Goal: Information Seeking & Learning: Understand process/instructions

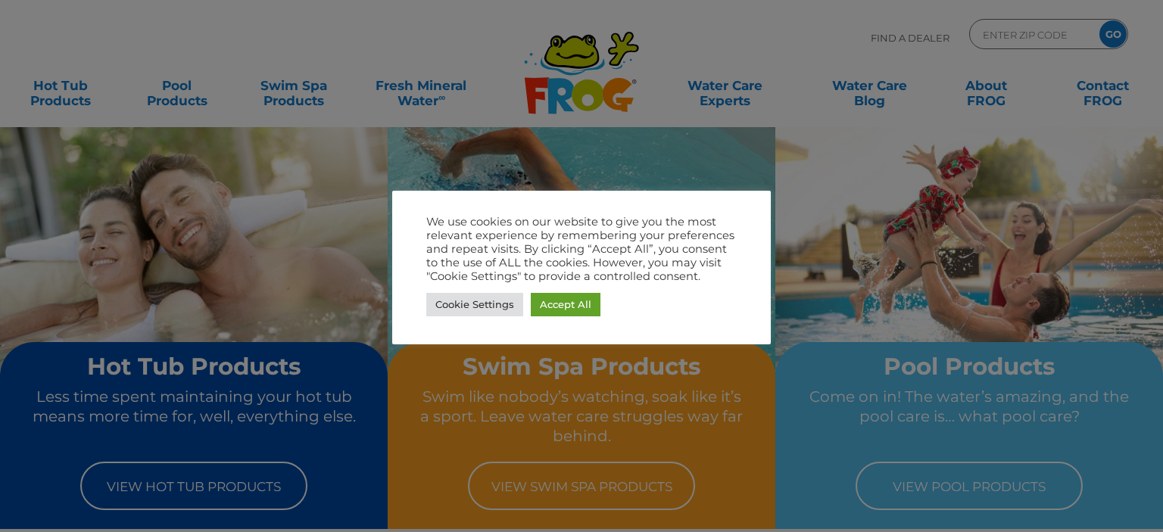
click at [570, 317] on div "Cookie Settings Accept All" at bounding box center [581, 304] width 311 height 31
click at [566, 303] on link "Accept All" at bounding box center [566, 304] width 70 height 23
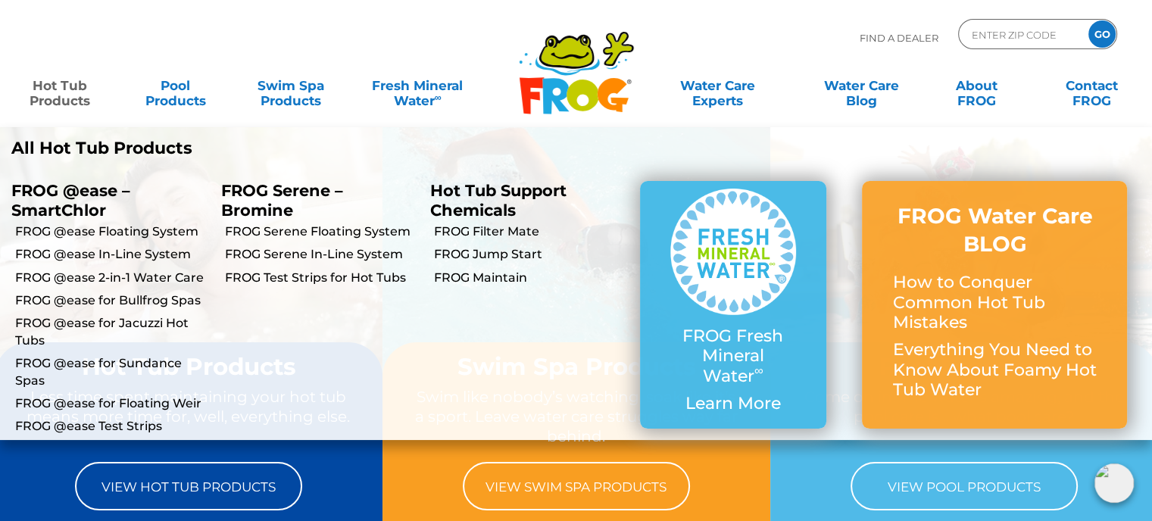
click at [61, 100] on link "Hot Tub Products" at bounding box center [59, 85] width 89 height 30
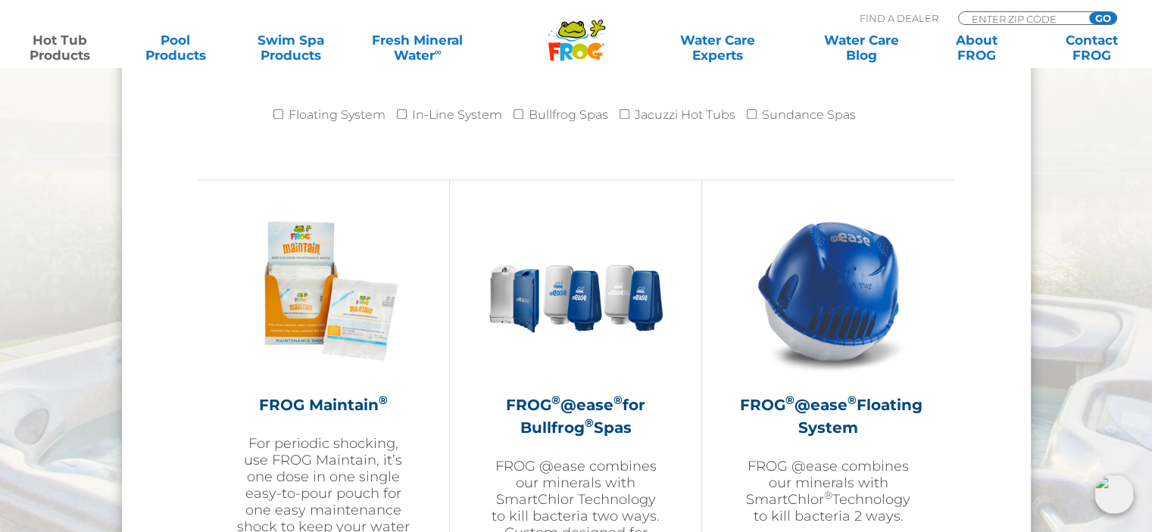
scroll to position [1742, 0]
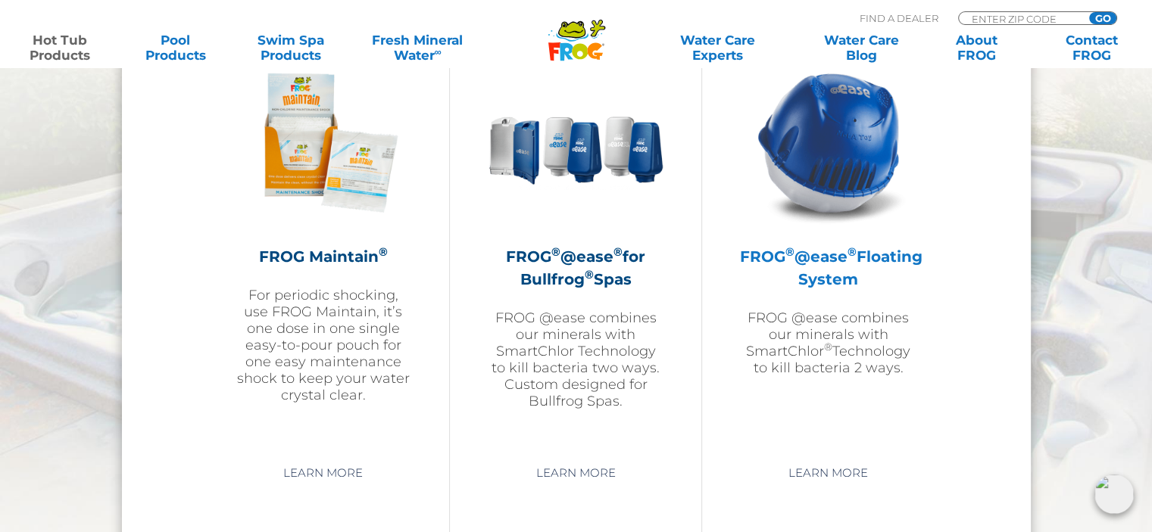
click at [828, 257] on h2 "FROG ® @ease ® Floating System" at bounding box center [828, 267] width 176 height 45
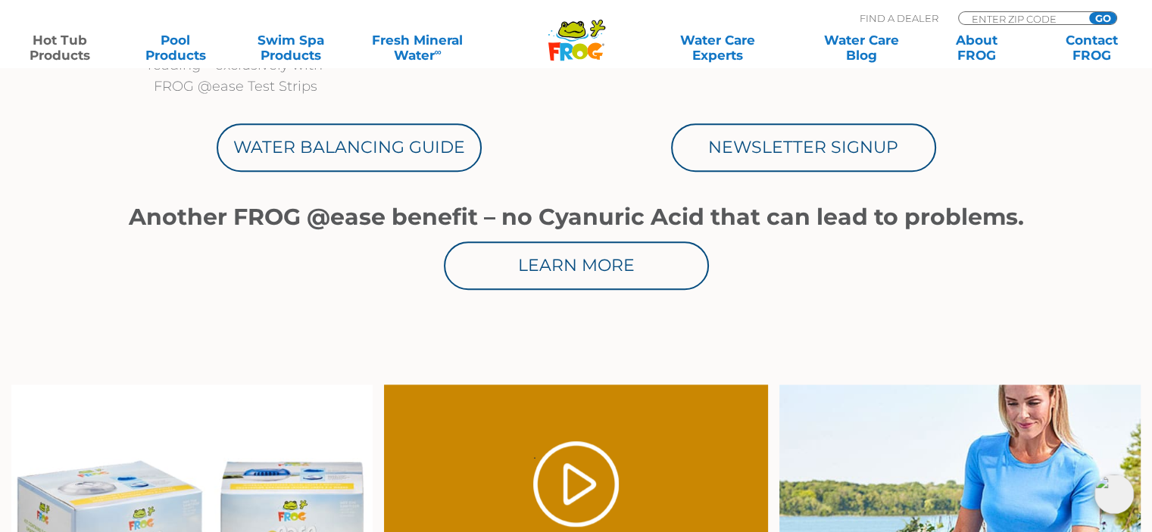
scroll to position [1060, 0]
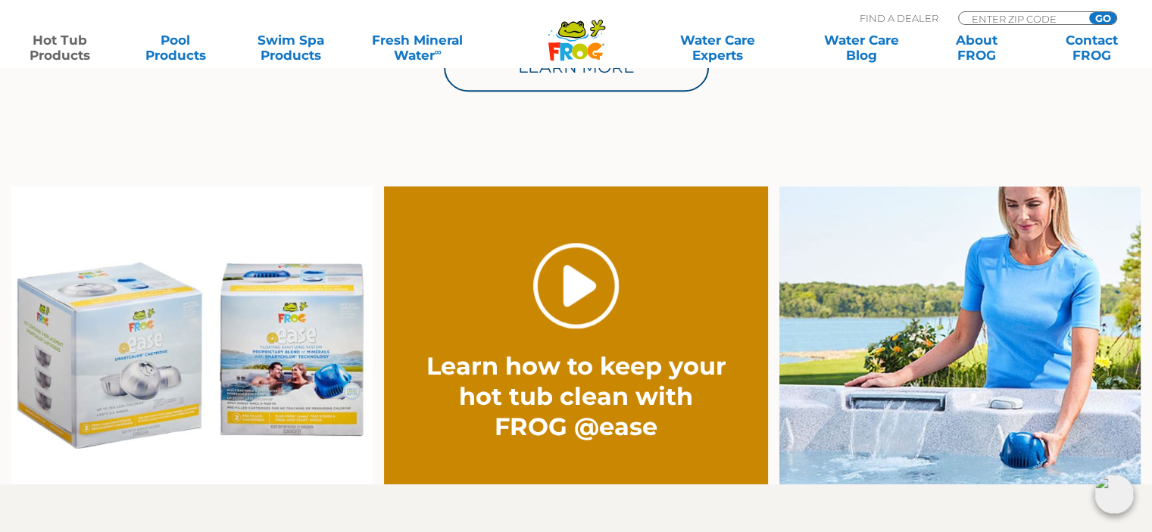
click at [572, 285] on link "." at bounding box center [576, 286] width 86 height 86
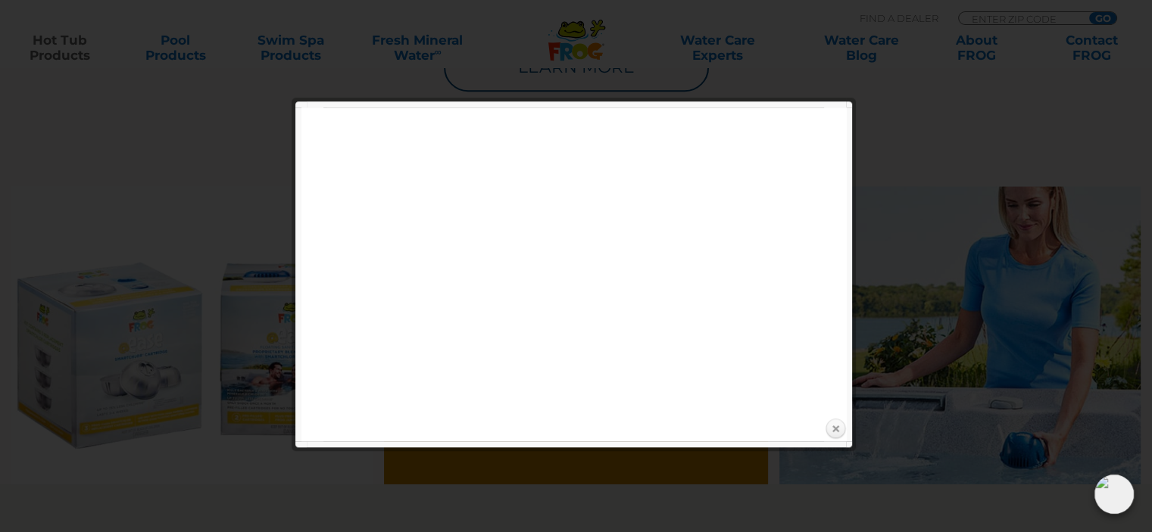
click at [836, 429] on link "Close" at bounding box center [835, 429] width 23 height 23
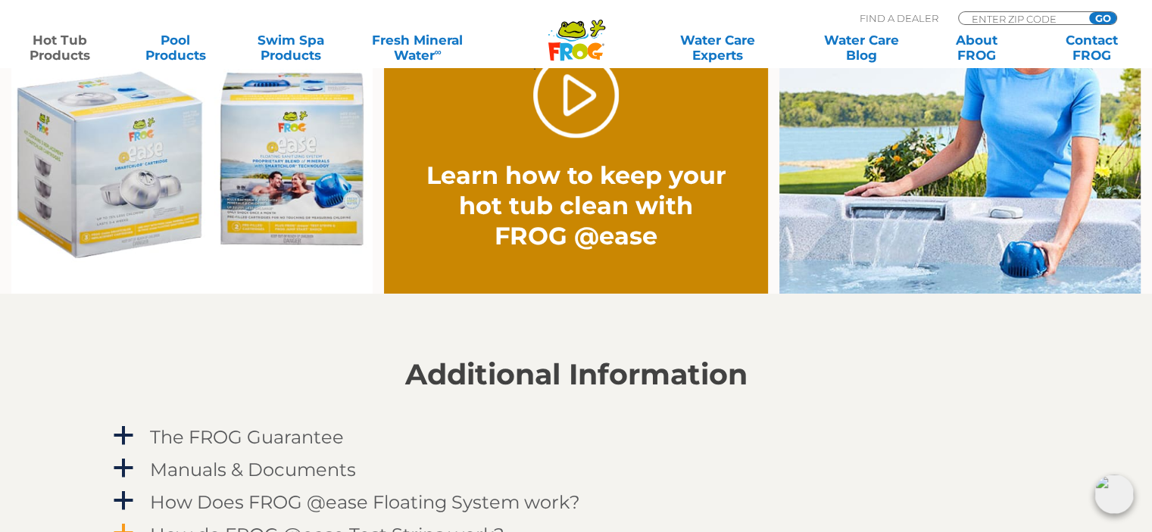
scroll to position [1515, 0]
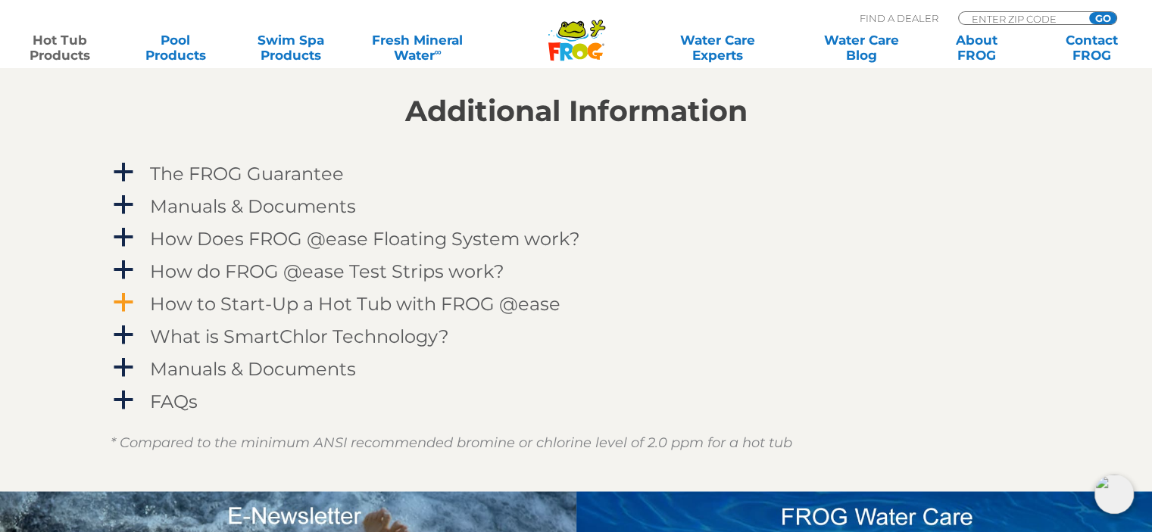
click at [383, 307] on h4 "How to Start-Up a Hot Tub with FROG @ease" at bounding box center [355, 304] width 410 height 20
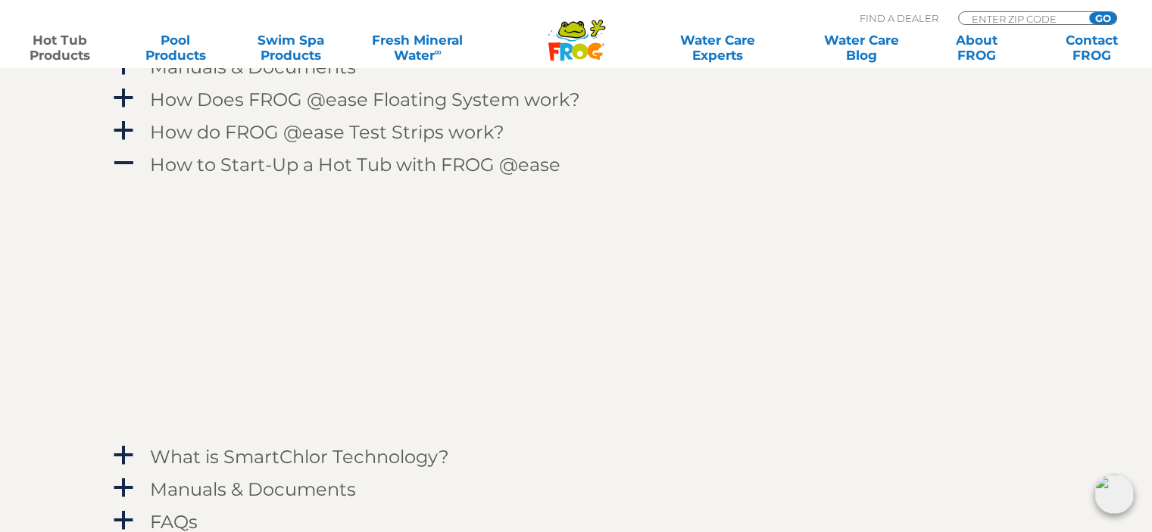
scroll to position [1742, 0]
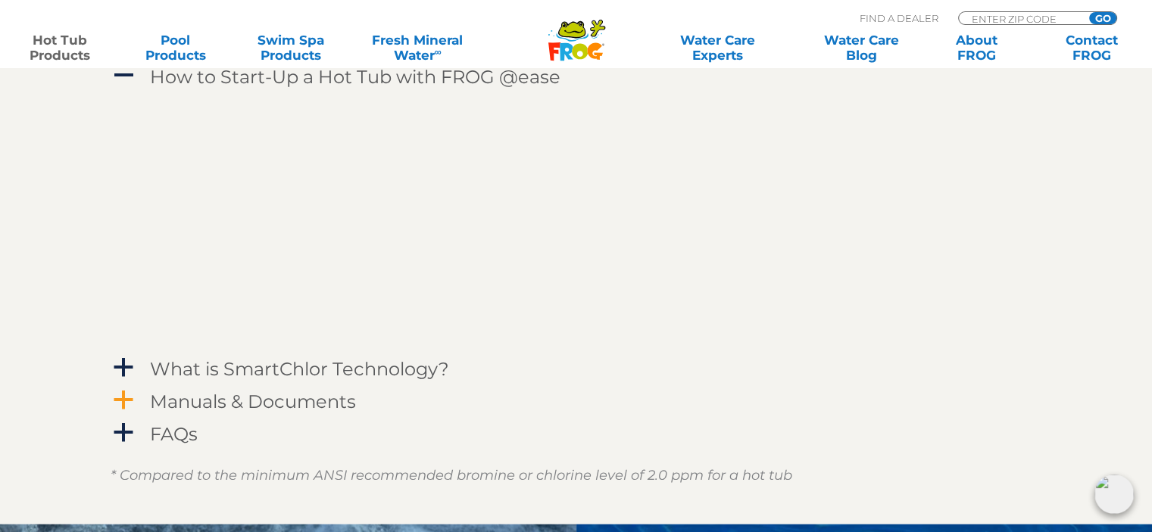
click at [325, 401] on h4 "Manuals & Documents" at bounding box center [253, 402] width 206 height 20
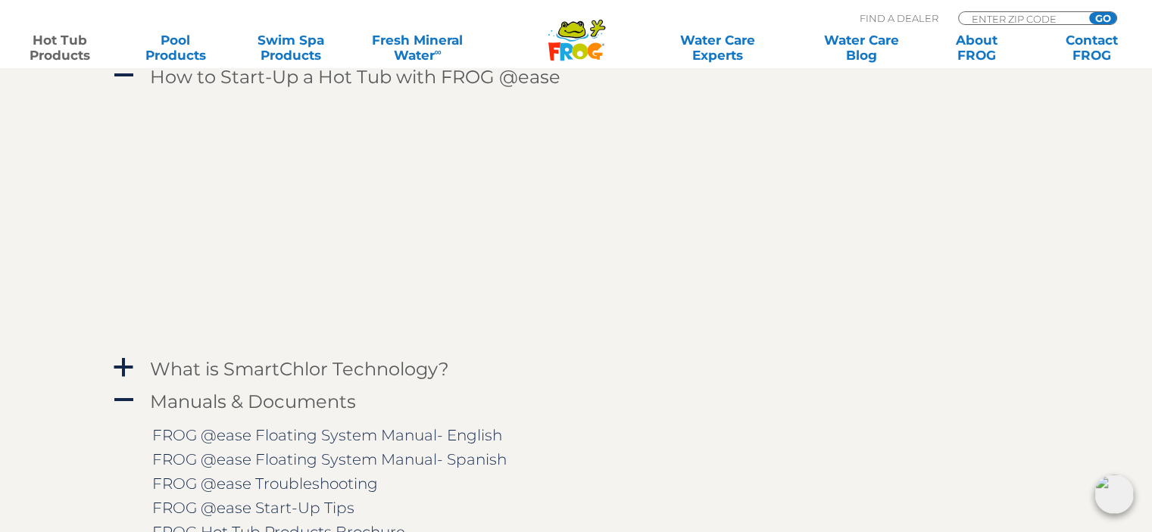
scroll to position [1969, 0]
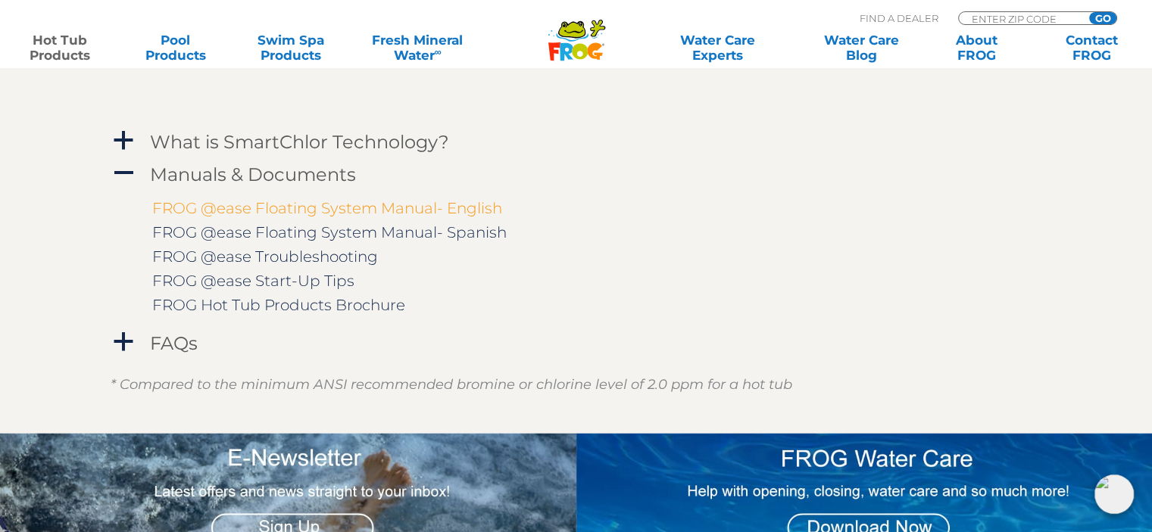
click at [356, 211] on link "FROG @ease Floating System Manual- English" at bounding box center [327, 208] width 350 height 18
